Goal: Task Accomplishment & Management: Use online tool/utility

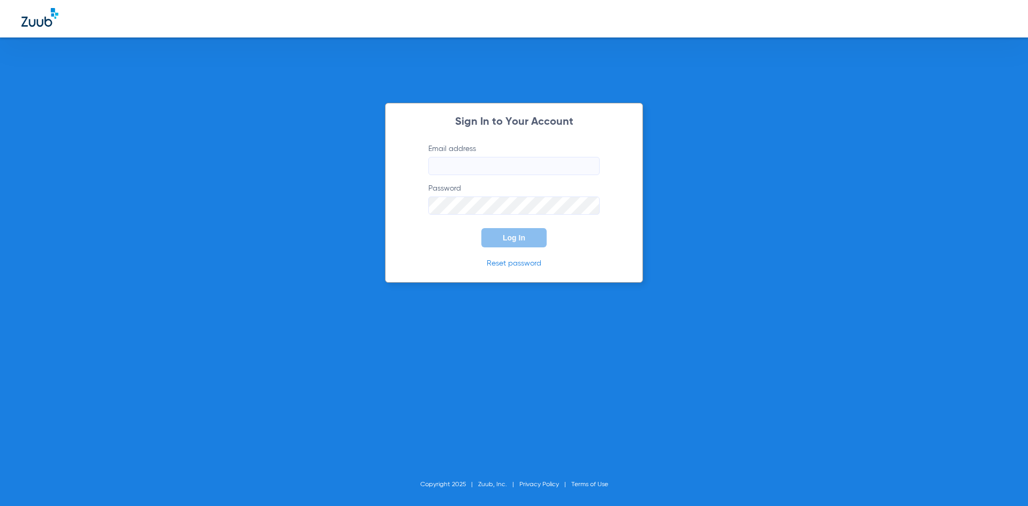
type input "[EMAIL_ADDRESS][DOMAIN_NAME]"
click at [504, 233] on button "Log In" at bounding box center [513, 237] width 65 height 19
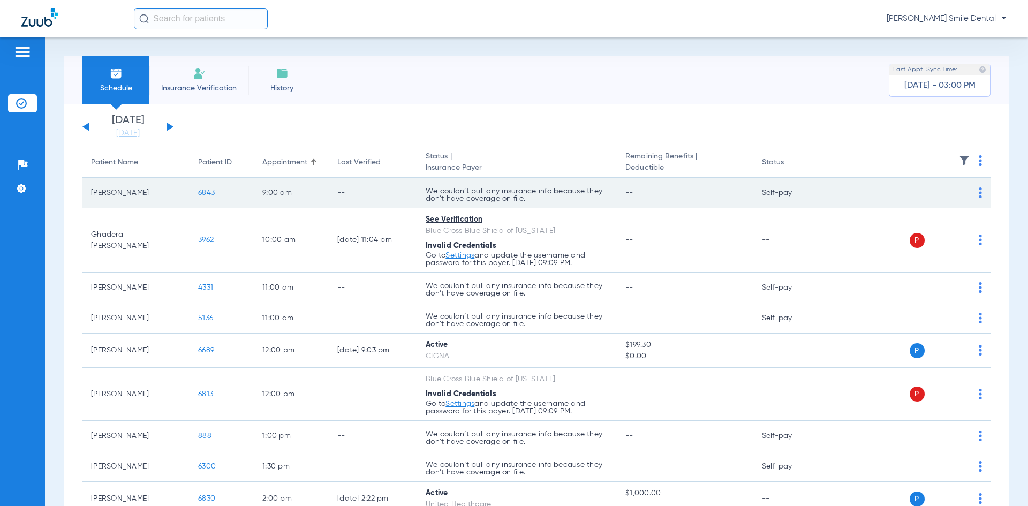
click at [210, 194] on span "6843" at bounding box center [206, 192] width 17 height 7
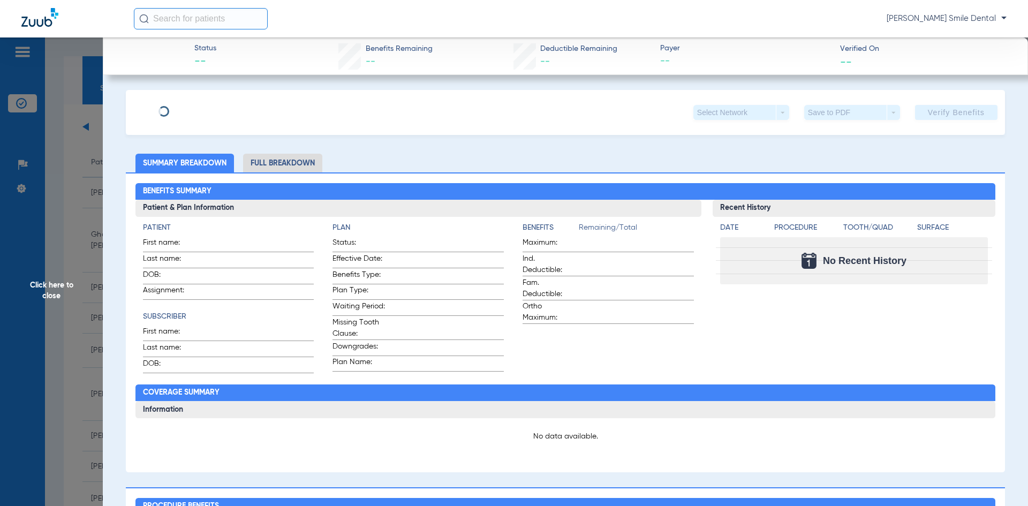
type input "DANIV"
type input "MYKHAILO"
type input "[DATE]"
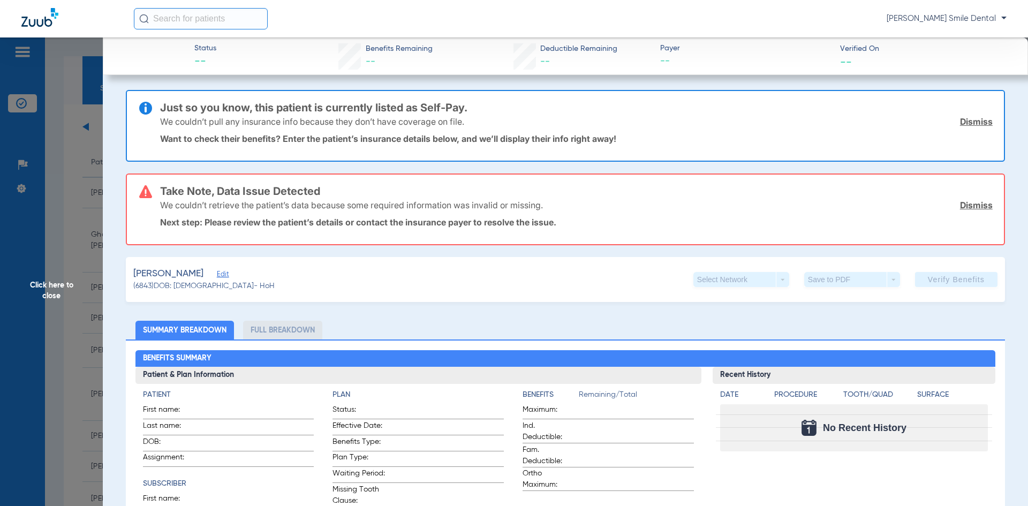
click at [235, 266] on div "[PERSON_NAME], [PERSON_NAME] Edit (6843) DOB: [DEMOGRAPHIC_DATA] - HoH Select N…" at bounding box center [565, 279] width 879 height 45
click at [227, 272] on span "Edit" at bounding box center [222, 275] width 10 height 10
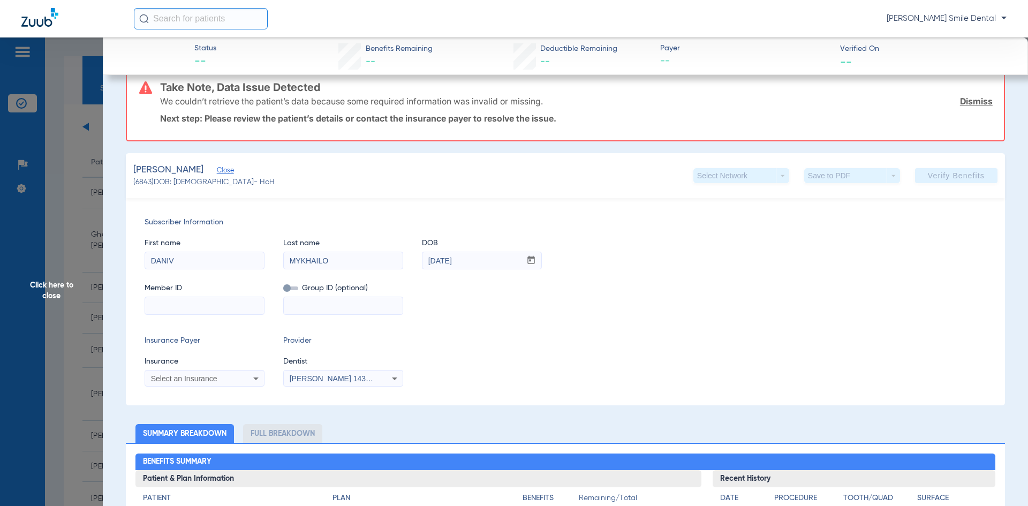
scroll to position [107, 0]
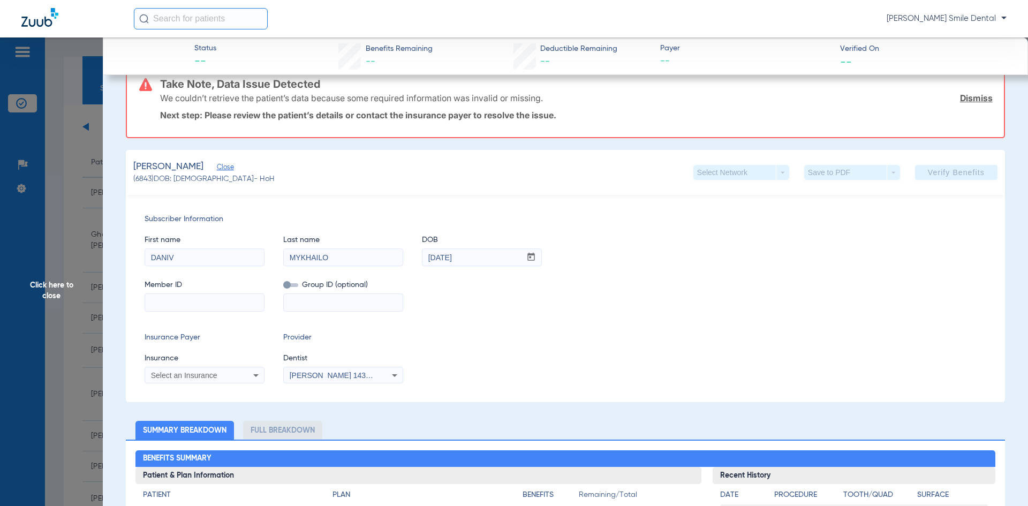
click at [229, 371] on div "Select an Insurance" at bounding box center [204, 375] width 119 height 13
type input "METROP"
click at [48, 229] on div at bounding box center [514, 253] width 1028 height 506
click at [95, 213] on span "Click here to close" at bounding box center [51, 290] width 103 height 506
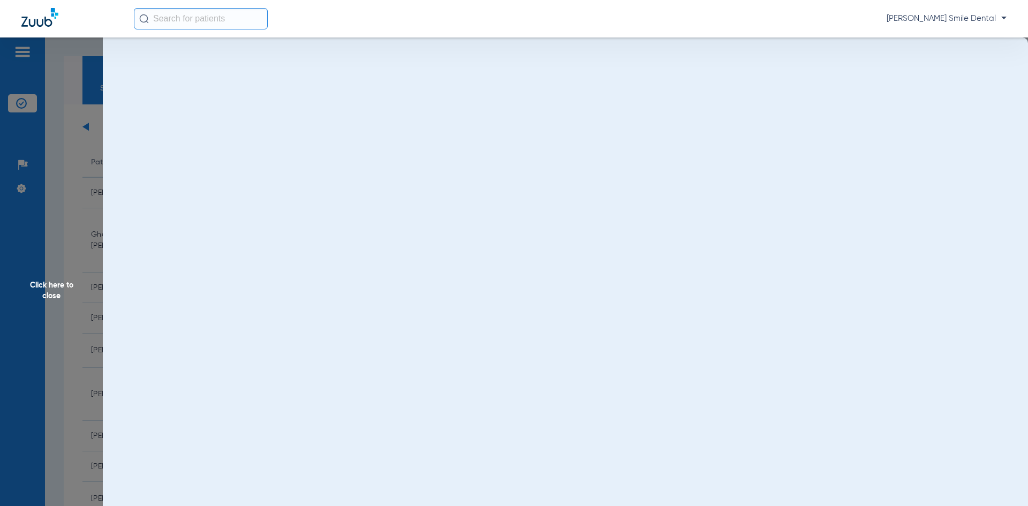
scroll to position [0, 0]
